Goal: Find specific page/section: Find specific page/section

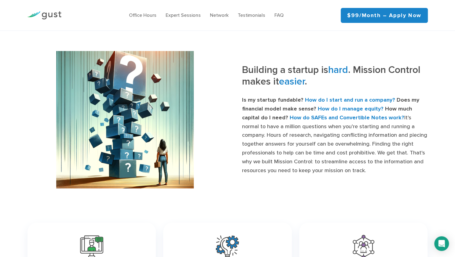
scroll to position [214, 0]
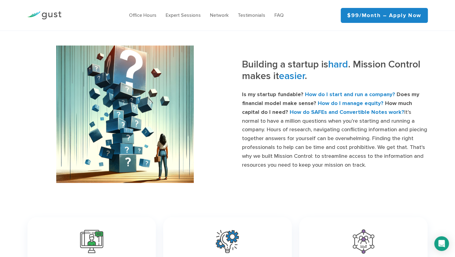
click at [44, 20] on img at bounding box center [44, 15] width 34 height 8
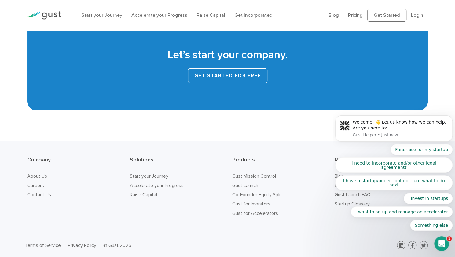
scroll to position [2782, 0]
click at [44, 183] on link "Careers" at bounding box center [35, 186] width 17 height 6
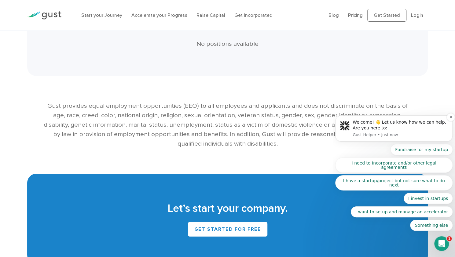
scroll to position [1171, 0]
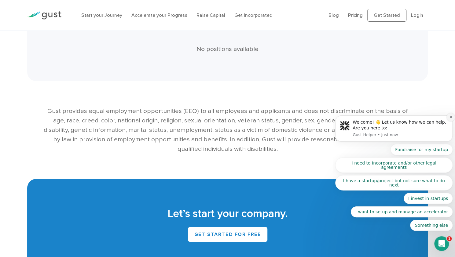
click at [449, 119] on icon "Dismiss notification" at bounding box center [450, 116] width 3 height 3
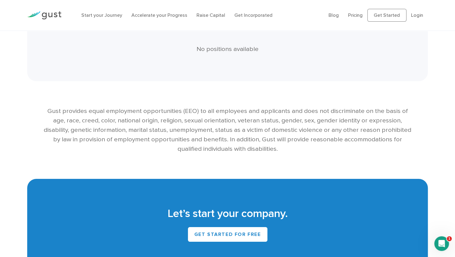
scroll to position [1048, 0]
